Goal: Transaction & Acquisition: Book appointment/travel/reservation

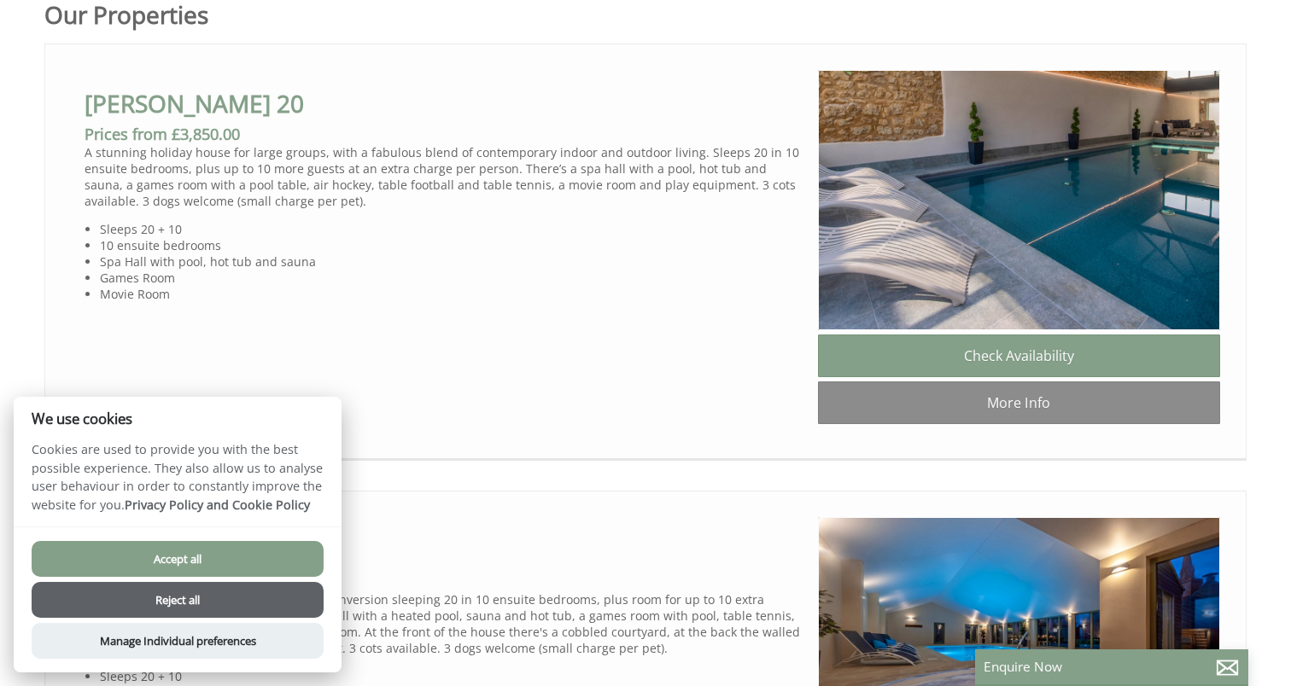
scroll to position [983, 0]
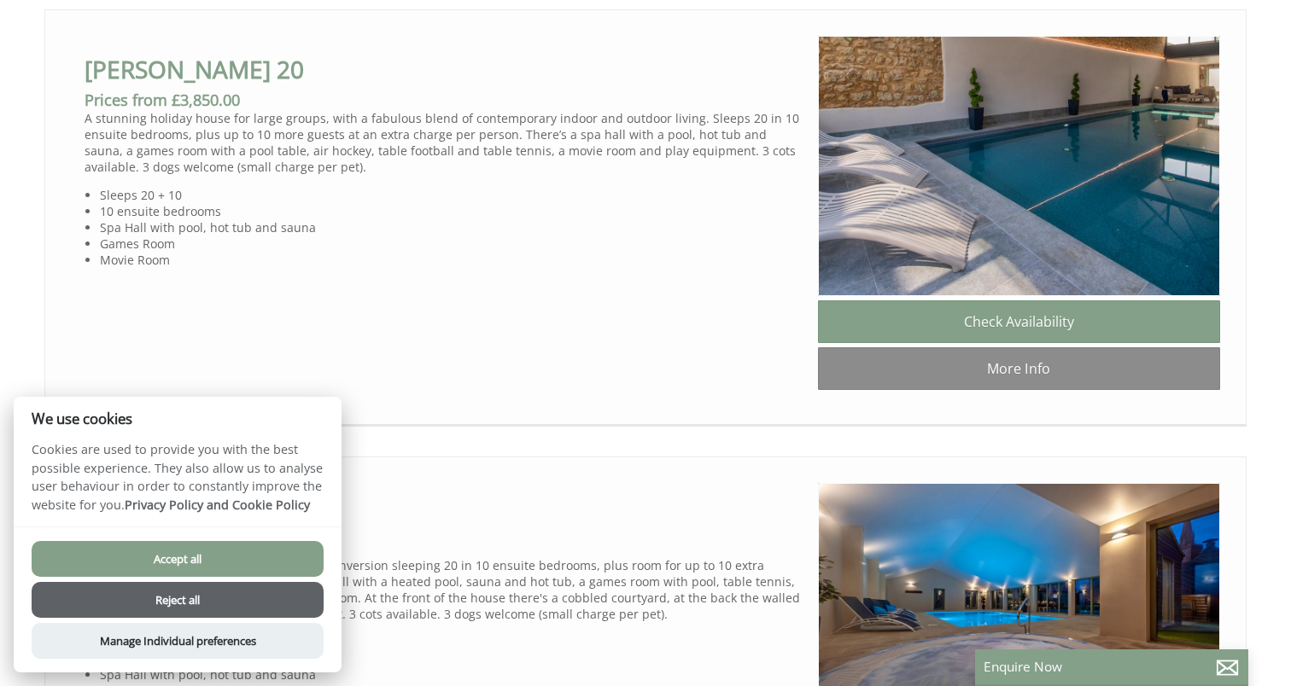
click at [250, 549] on button "Accept all" at bounding box center [178, 559] width 292 height 36
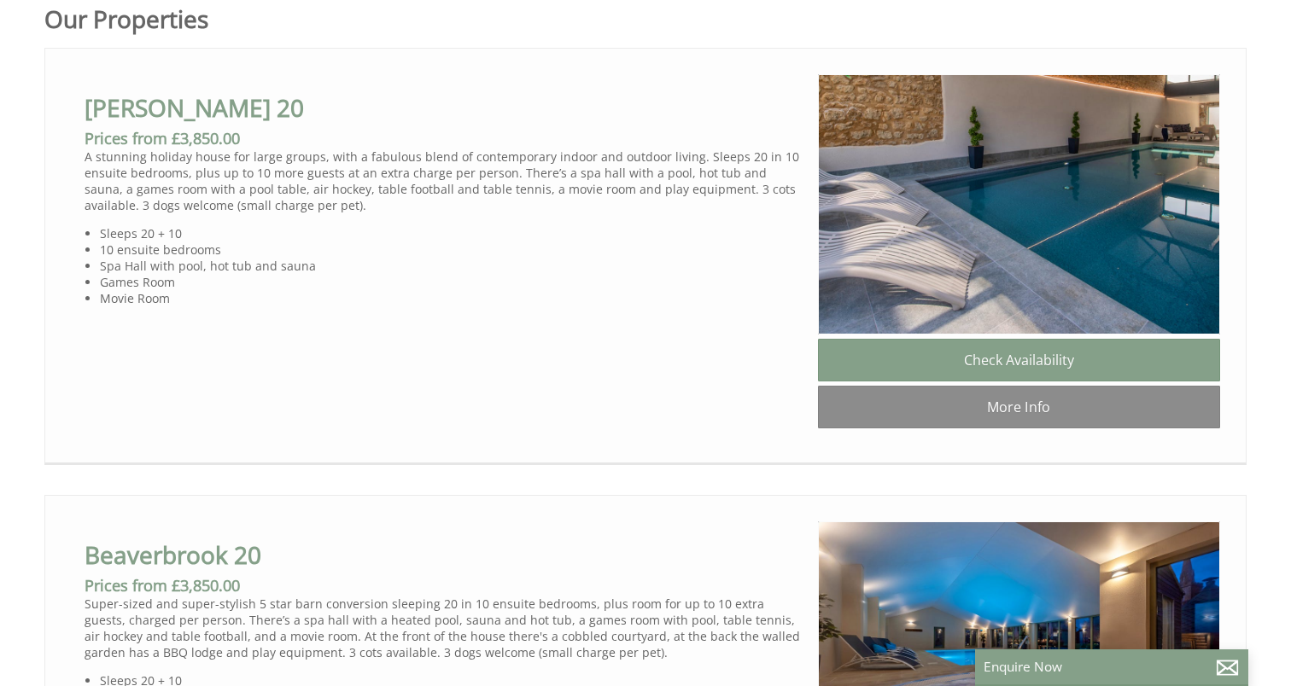
scroll to position [918, 0]
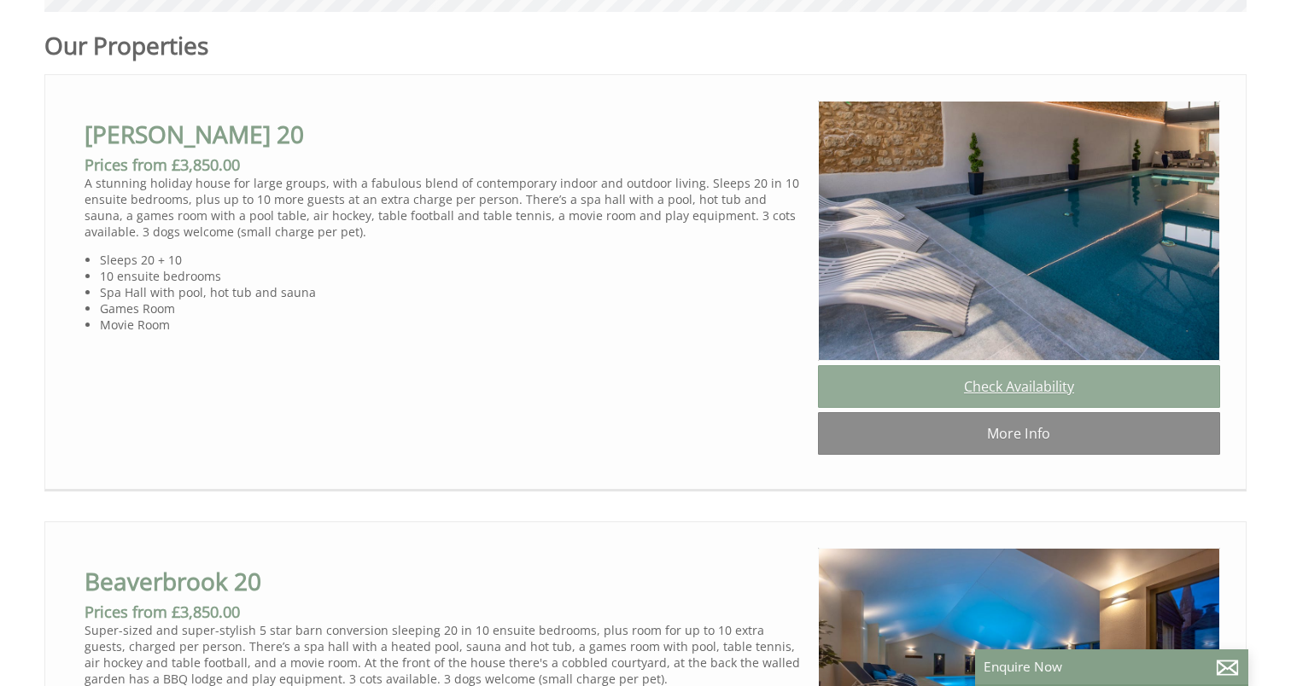
click at [961, 383] on link "Check Availability" at bounding box center [1019, 386] width 402 height 43
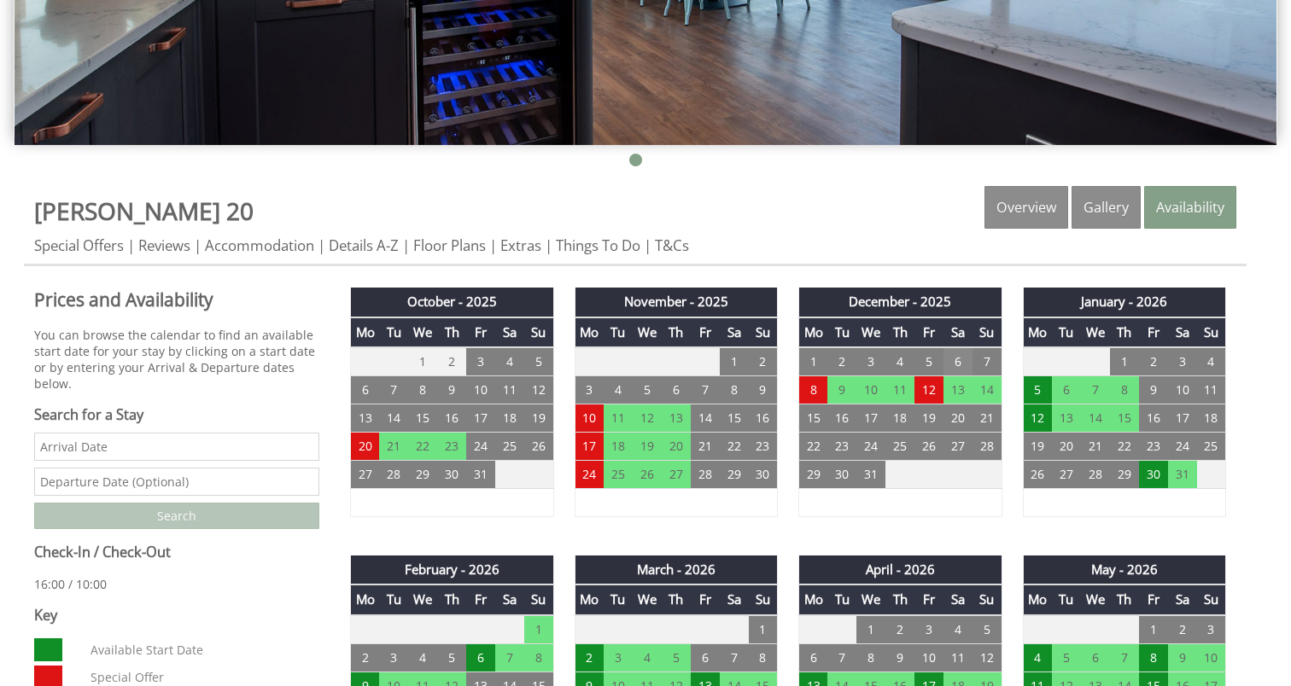
scroll to position [499, 0]
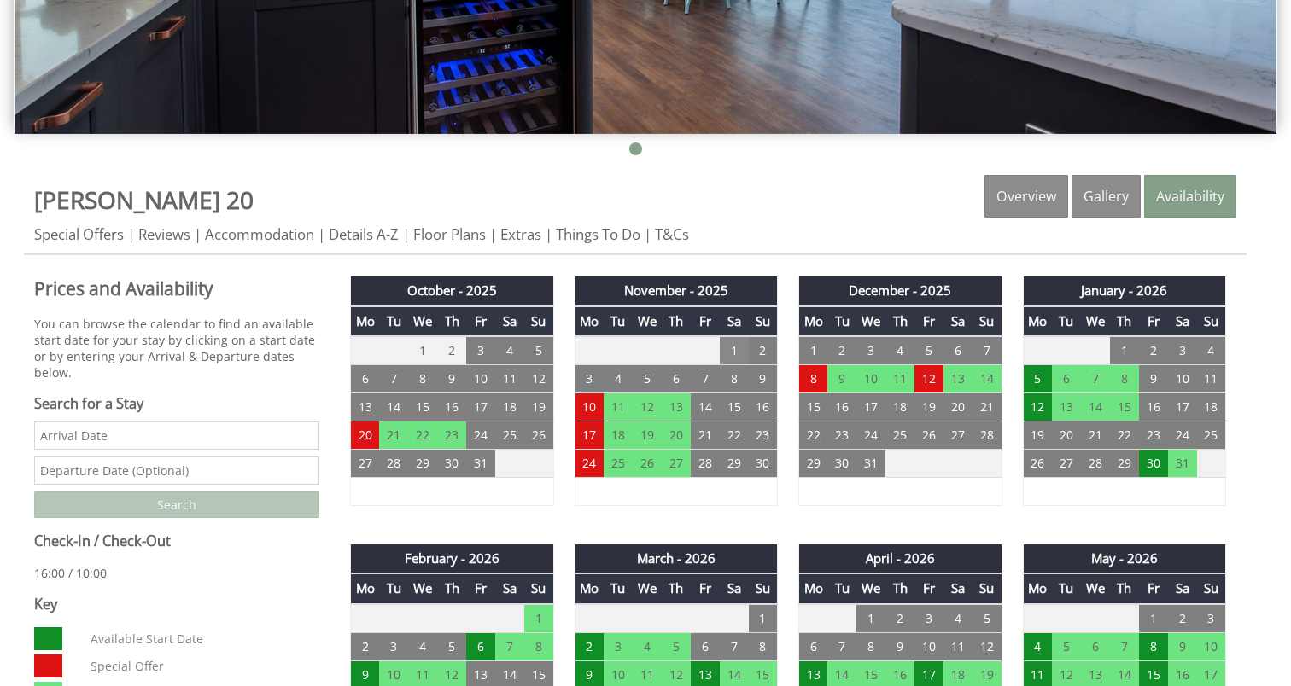
click at [732, 353] on td "1" at bounding box center [734, 350] width 29 height 29
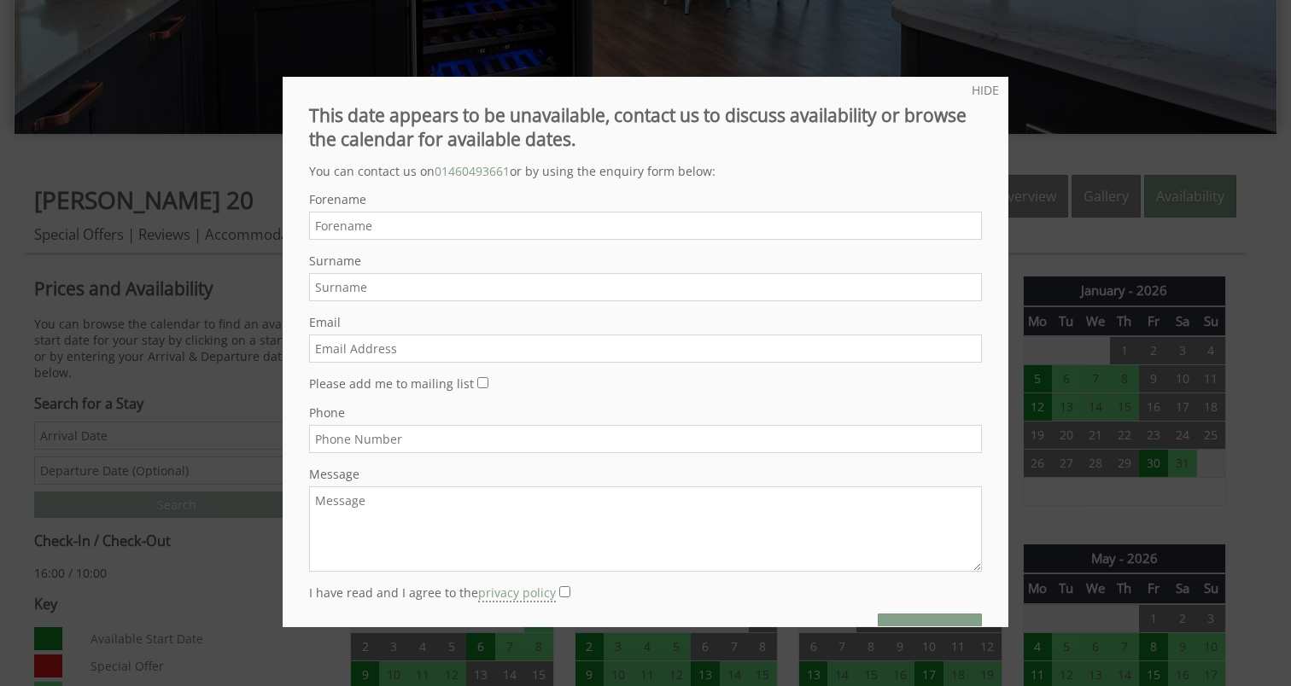
click at [1053, 334] on div at bounding box center [645, 343] width 1291 height 686
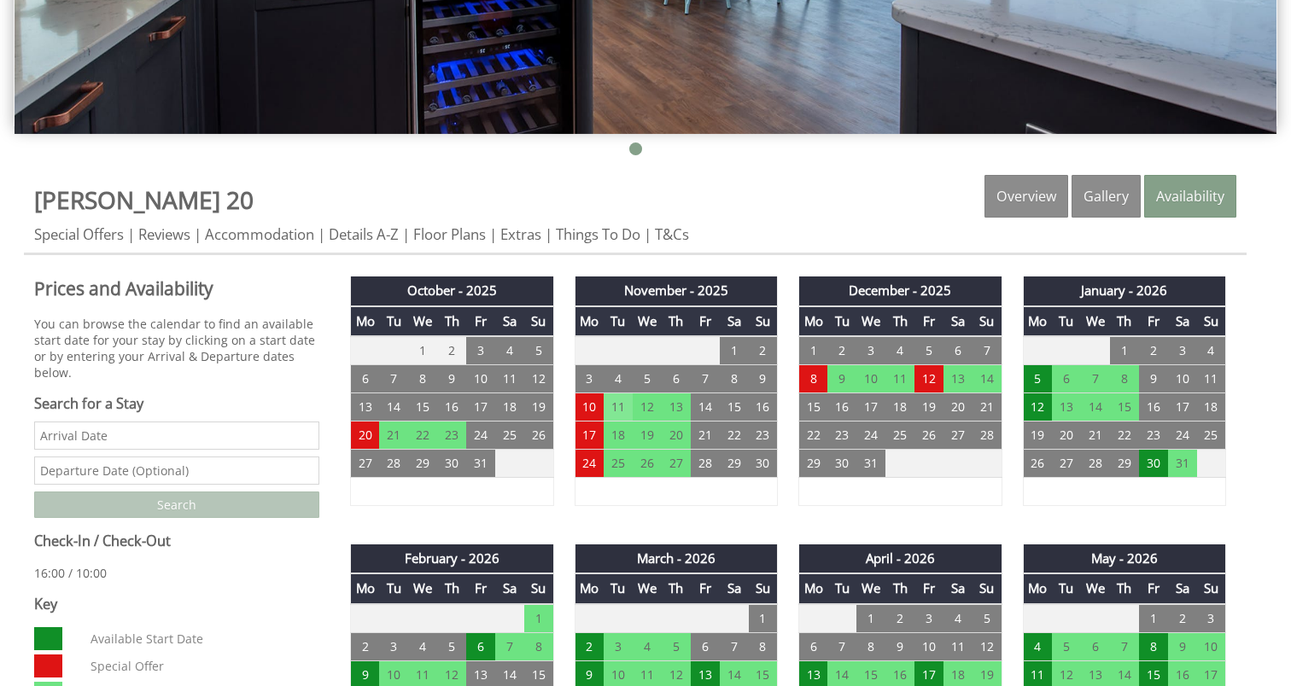
click at [626, 408] on td "11" at bounding box center [617, 407] width 29 height 28
click at [668, 406] on td "13" at bounding box center [676, 407] width 29 height 28
click at [685, 408] on td "13" at bounding box center [676, 407] width 29 height 28
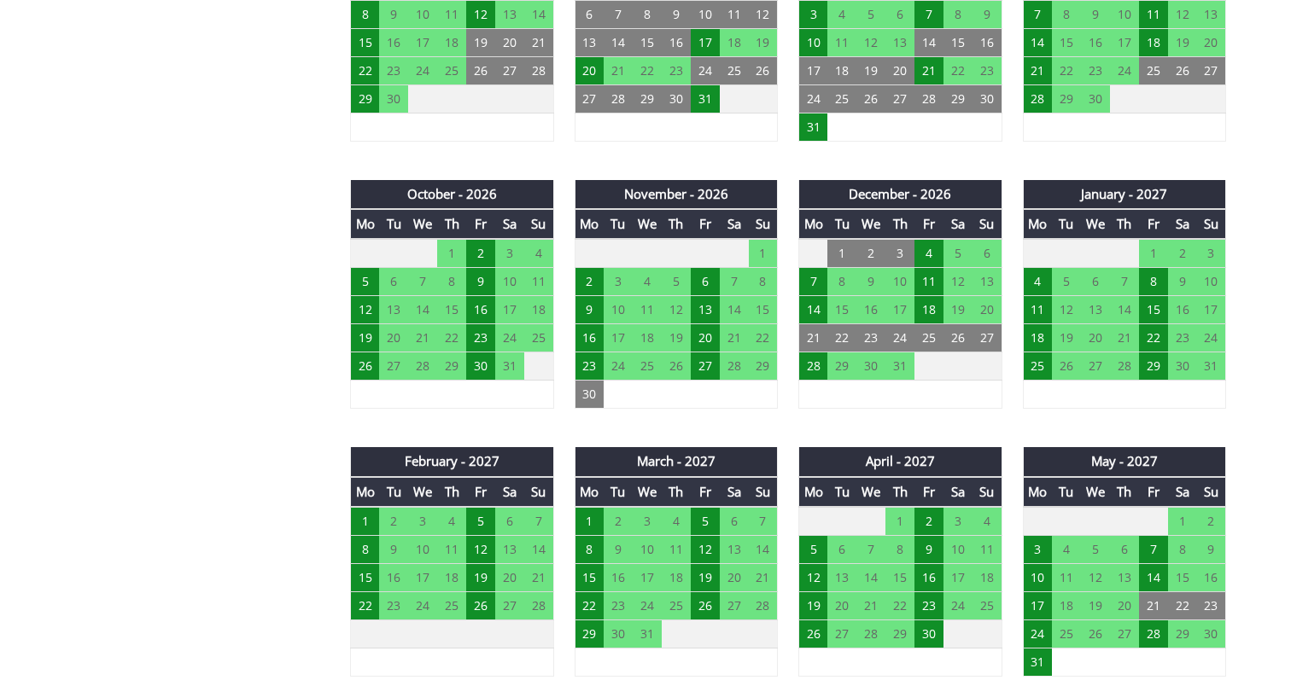
scroll to position [1401, 0]
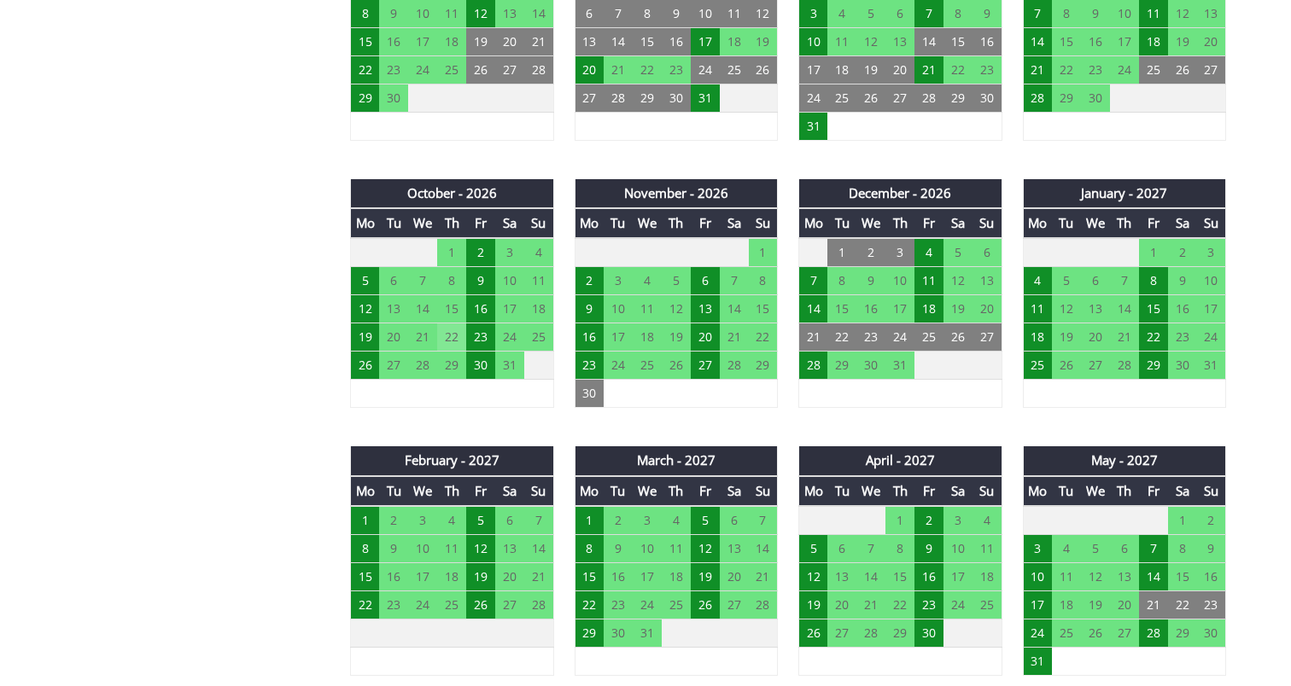
click at [444, 324] on td "22" at bounding box center [451, 338] width 29 height 28
click at [439, 359] on td "29" at bounding box center [451, 366] width 29 height 28
click at [468, 363] on td "30" at bounding box center [480, 366] width 29 height 28
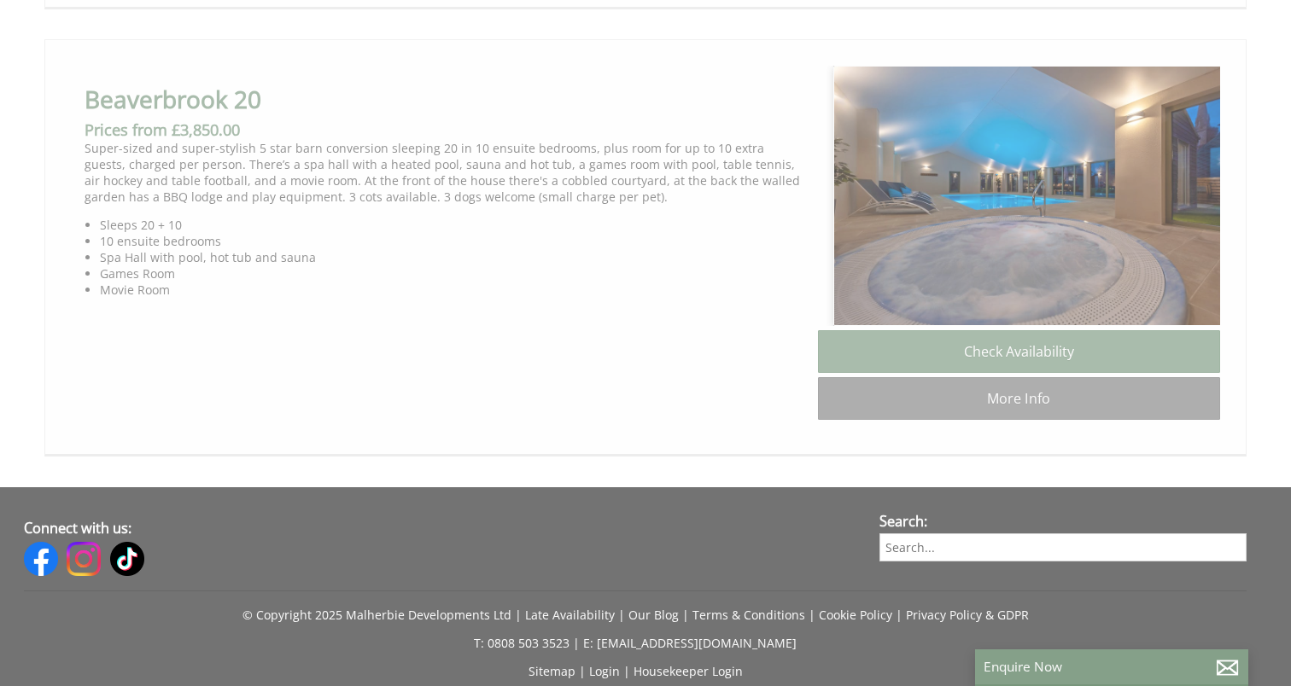
scroll to position [0, 15]
